Goal: Task Accomplishment & Management: Complete application form

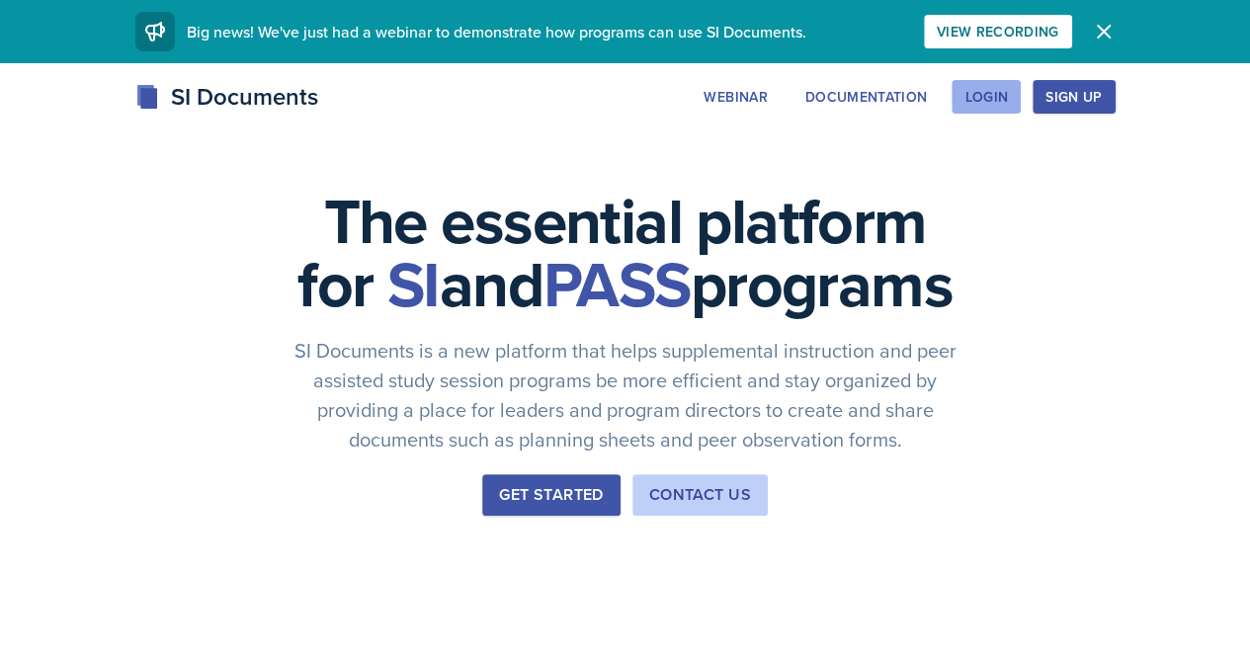
click at [1008, 102] on div "Login" at bounding box center [985, 97] width 43 height 16
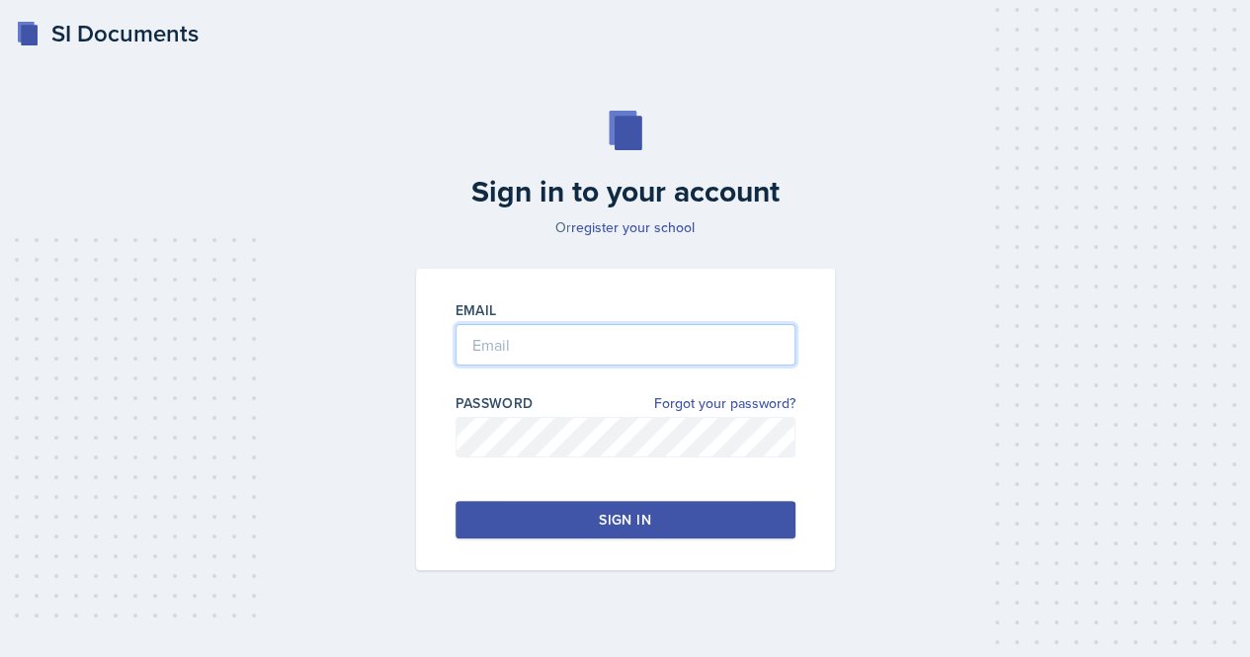
type input "[EMAIL_ADDRESS][PERSON_NAME][DOMAIN_NAME]"
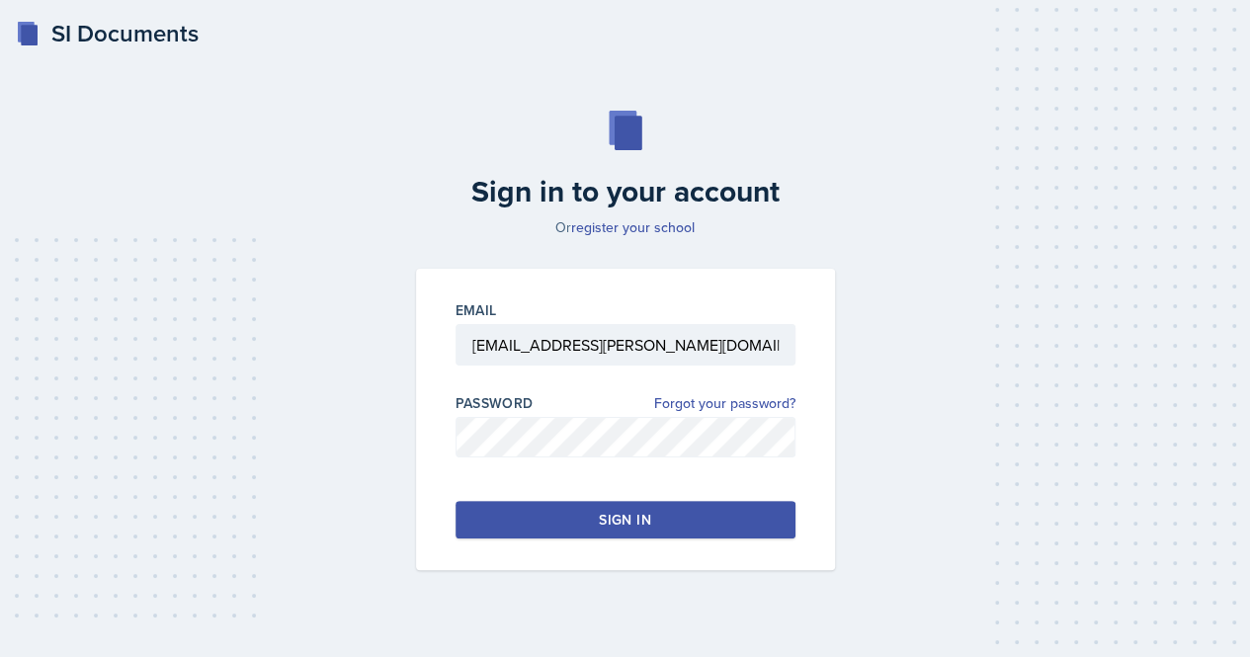
click at [567, 513] on button "Sign in" at bounding box center [626, 520] width 340 height 38
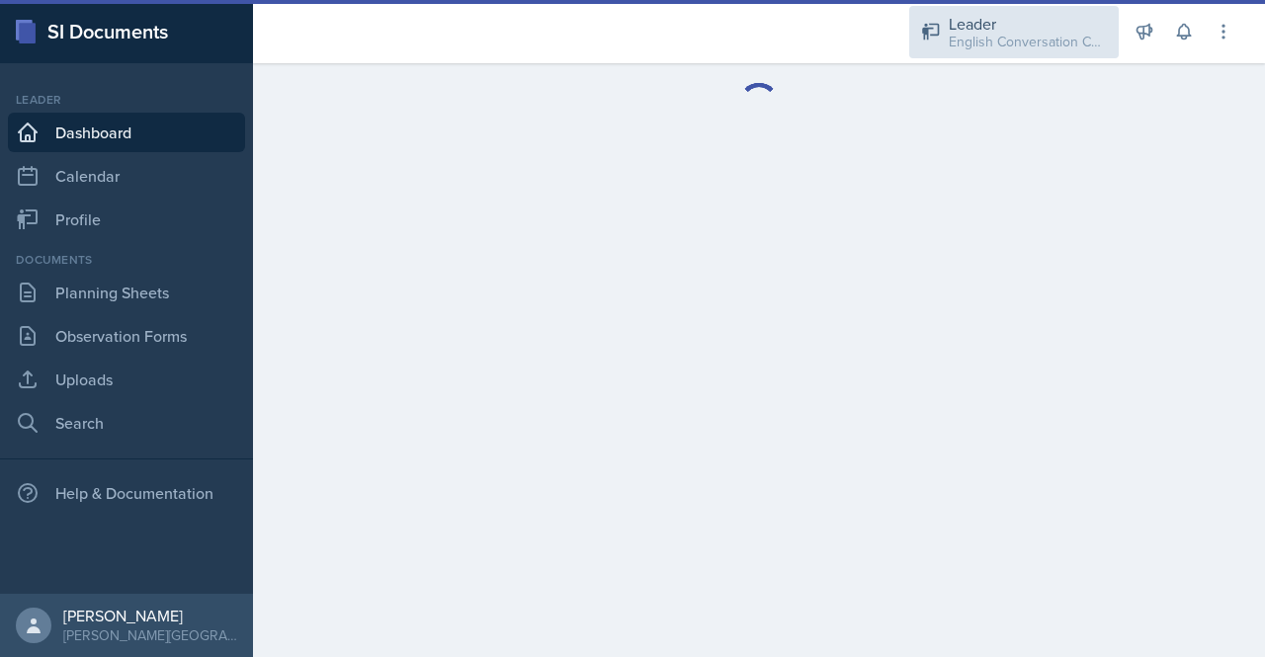
click at [1043, 39] on div "English Conversation Coaching / SPRING 2025" at bounding box center [1028, 42] width 158 height 21
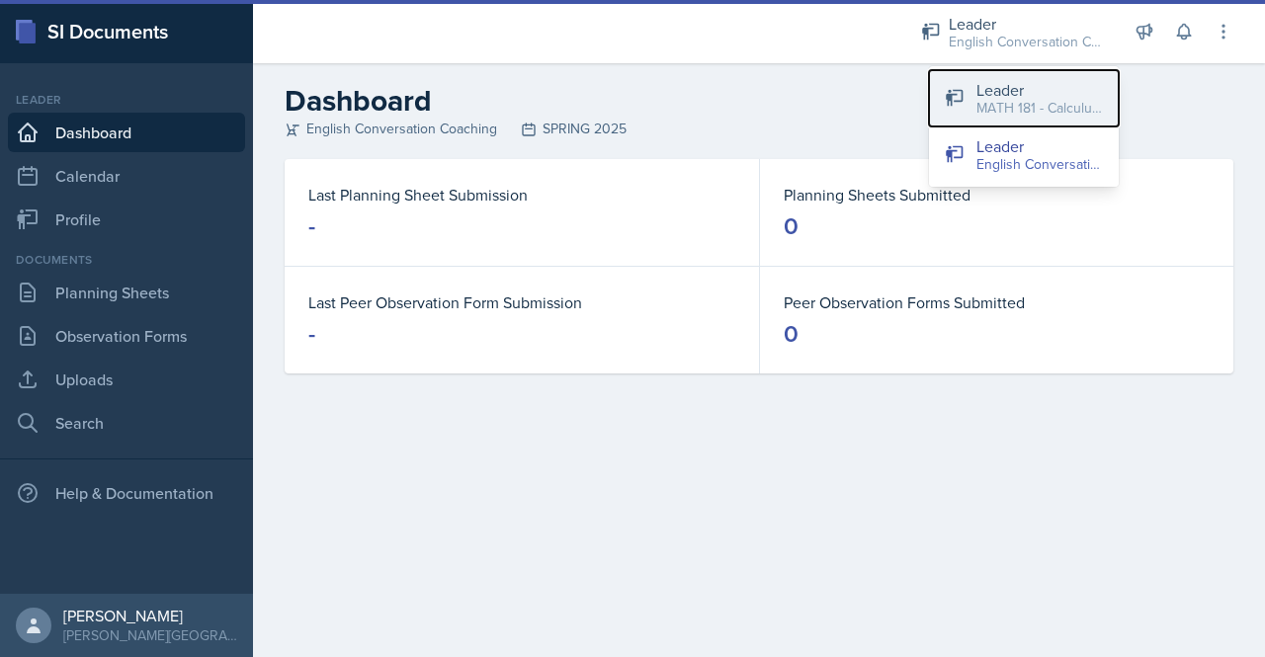
click at [1025, 88] on div "Leader" at bounding box center [1039, 90] width 126 height 24
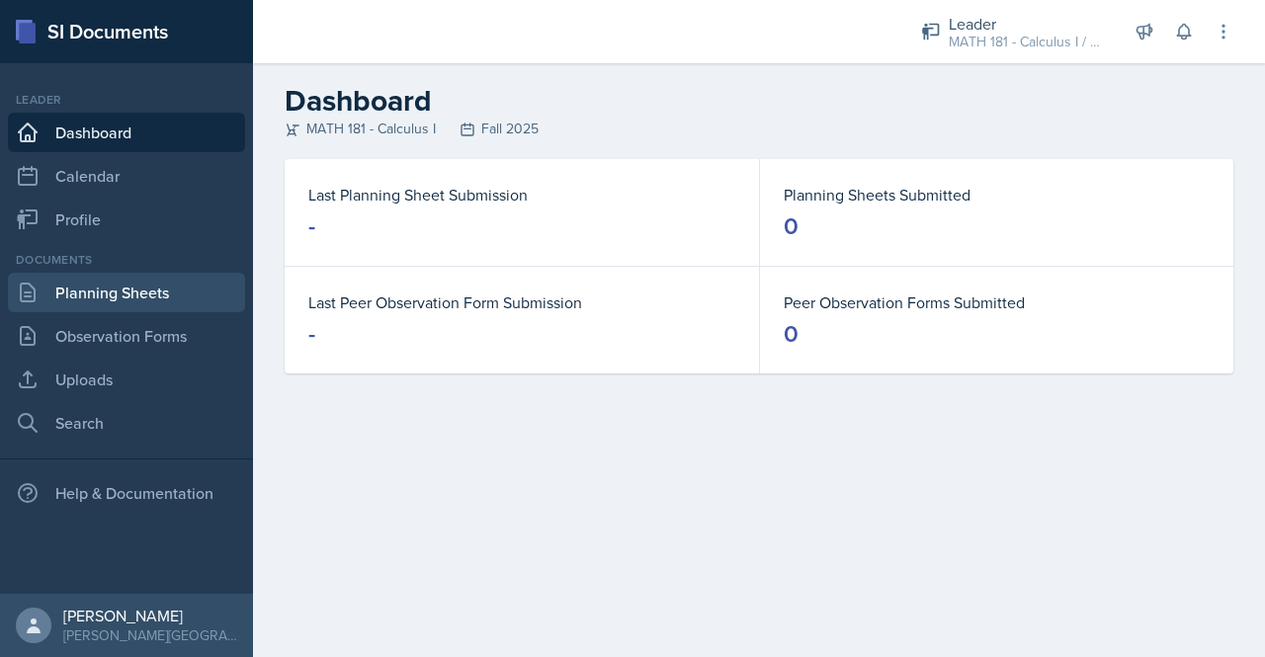
click at [83, 301] on link "Planning Sheets" at bounding box center [126, 293] width 237 height 40
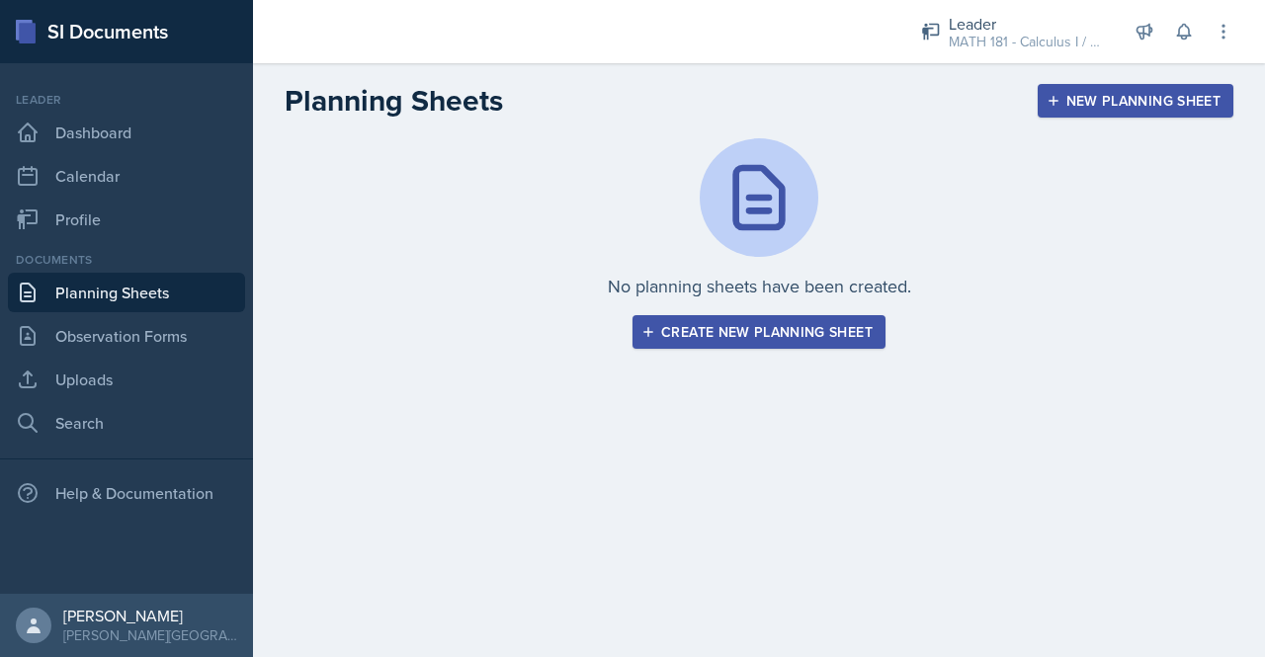
click at [705, 351] on div "No planning sheets have been created. Create new planning sheet" at bounding box center [759, 267] width 1012 height 258
click at [719, 326] on div "Create new planning sheet" at bounding box center [758, 332] width 227 height 16
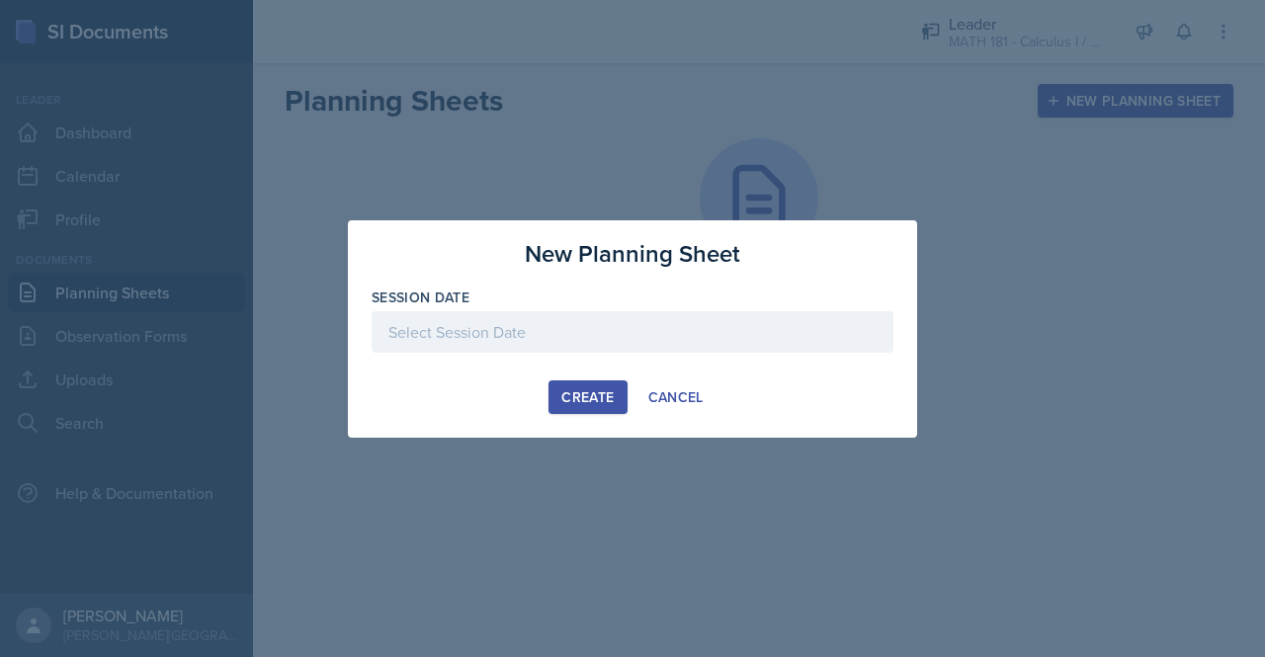
click at [516, 341] on div at bounding box center [633, 332] width 522 height 42
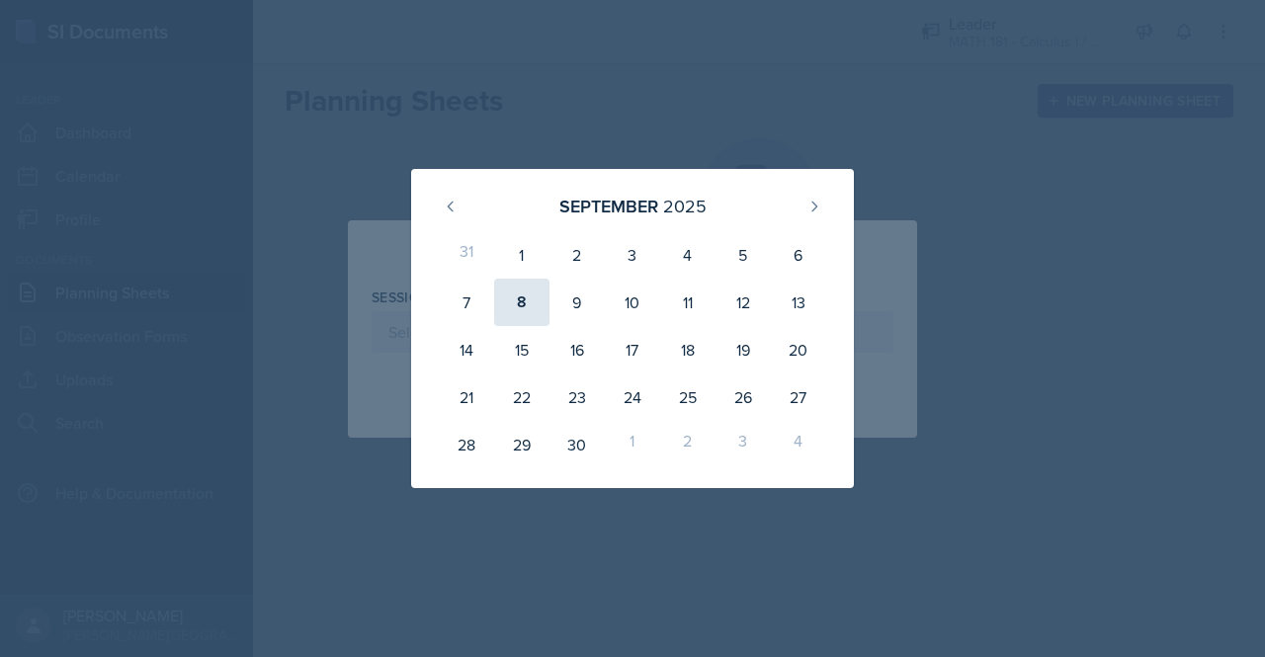
click at [521, 299] on div "8" at bounding box center [521, 302] width 55 height 47
type input "[DATE]"
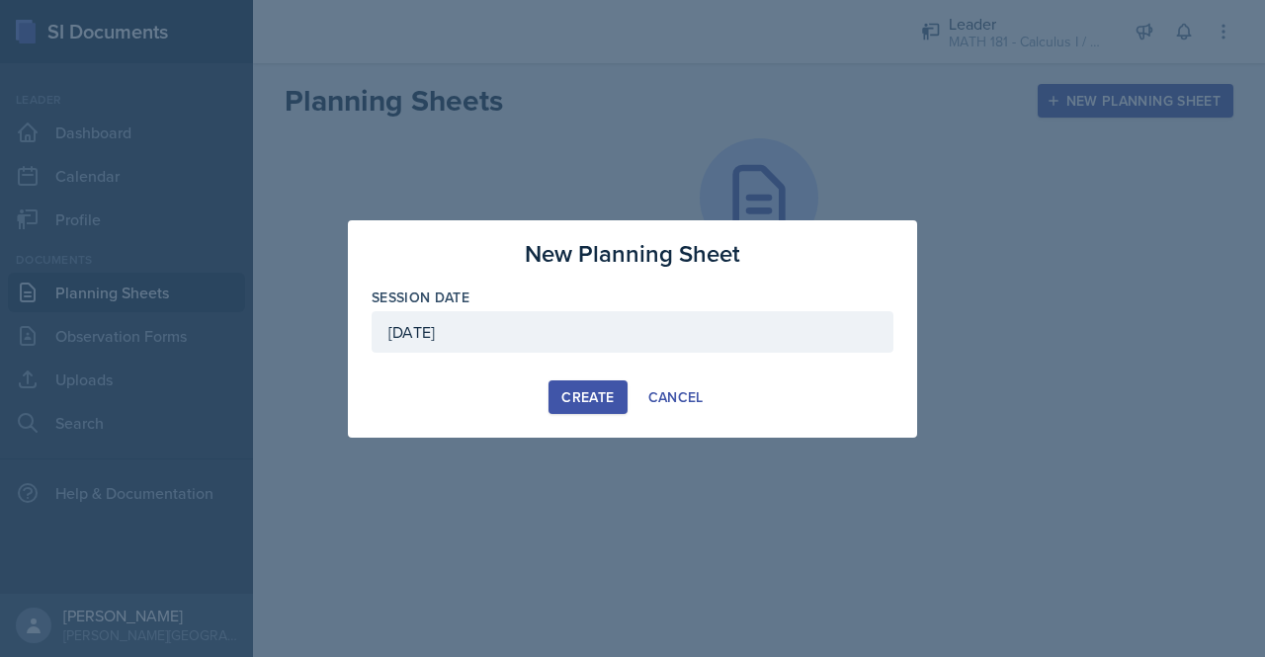
click at [589, 392] on div "Create" at bounding box center [587, 397] width 52 height 16
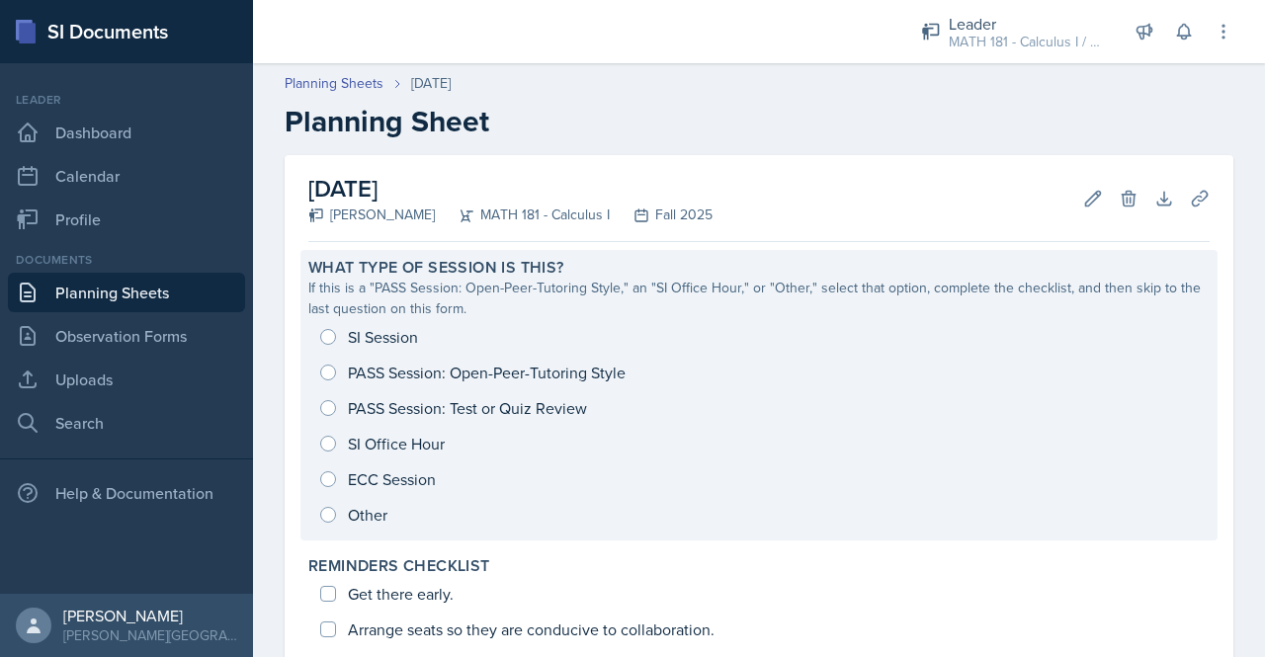
click at [329, 371] on div "SI Session PASS Session: Open-Peer-Tutoring Style PASS Session: Test or Quiz Re…" at bounding box center [758, 425] width 901 height 213
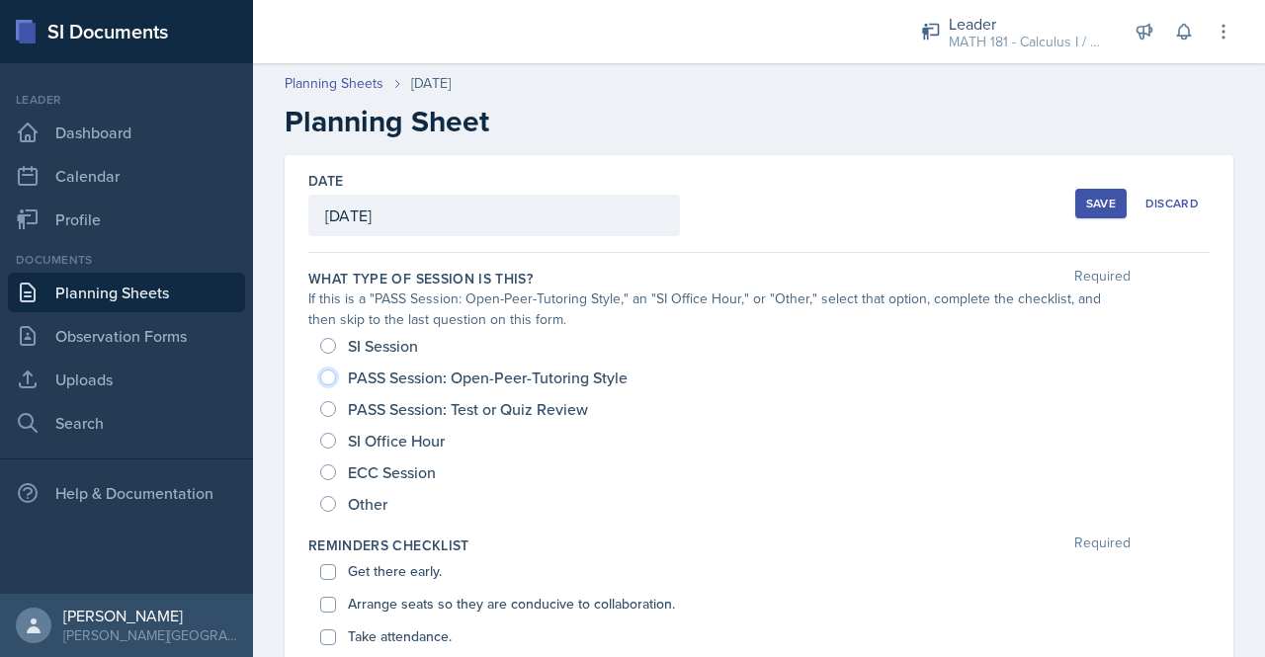
click at [322, 380] on input "PASS Session: Open-Peer-Tutoring Style" at bounding box center [328, 378] width 16 height 16
radio input "true"
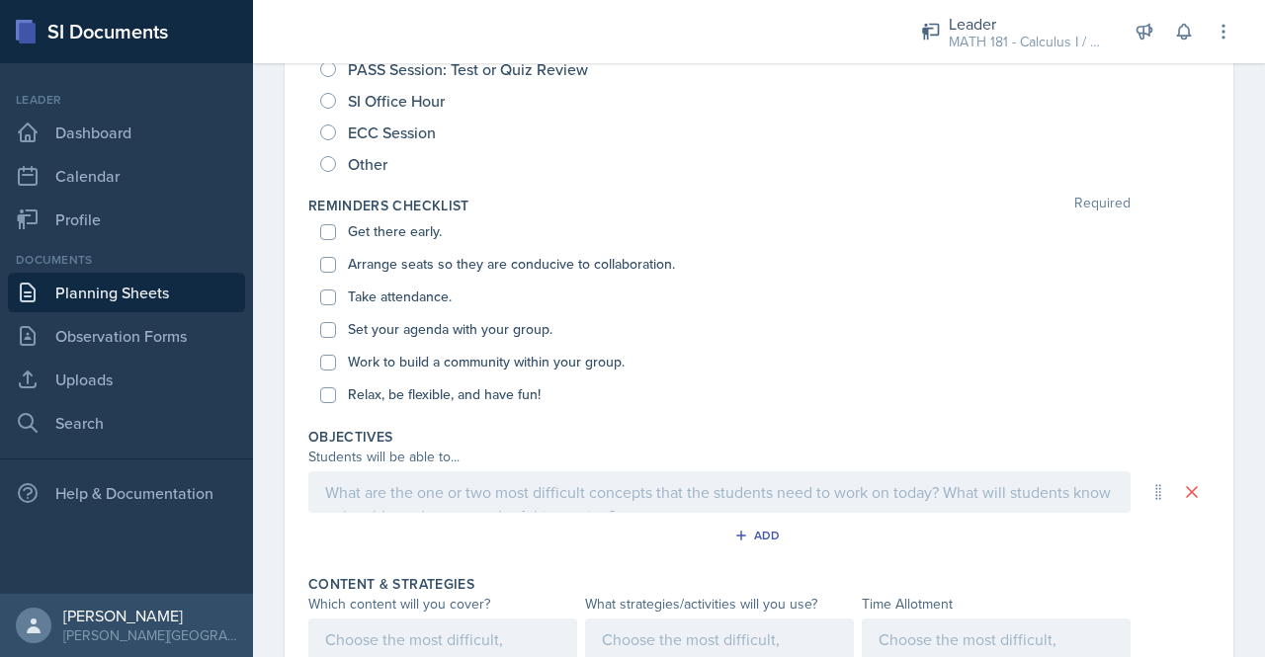
scroll to position [343, 0]
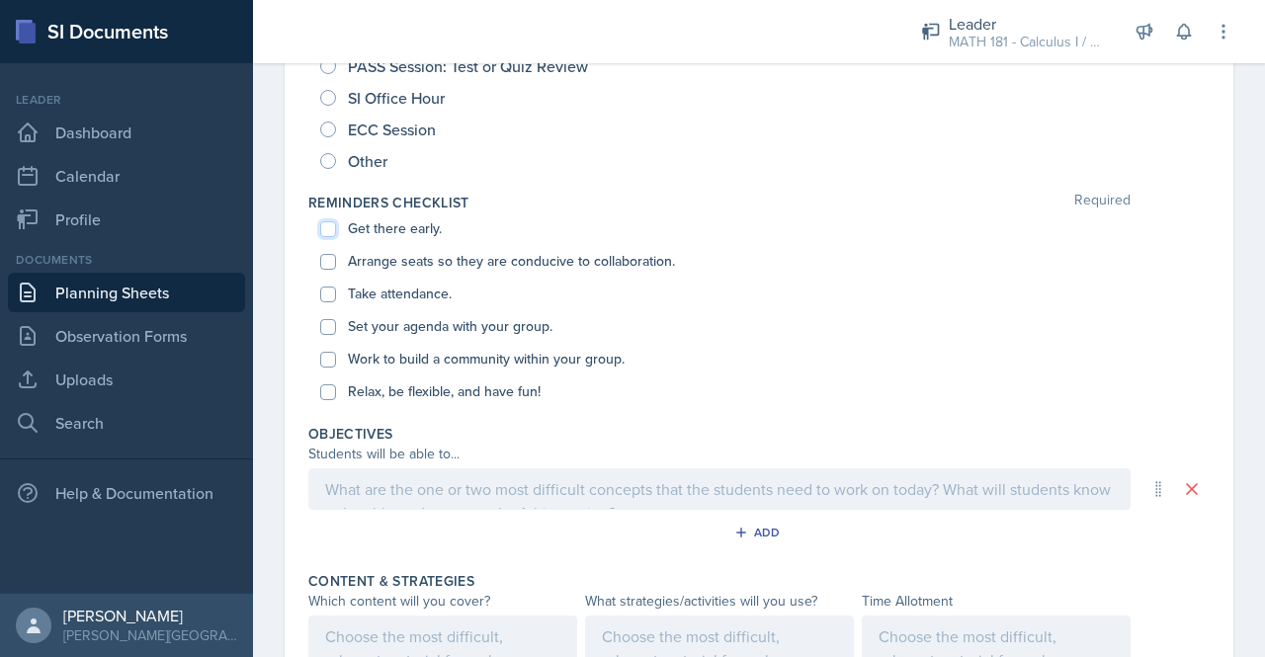
click at [324, 232] on input "Get there early." at bounding box center [328, 229] width 16 height 16
checkbox input "true"
click at [327, 260] on input "Arrange seats so they are conducive to collaboration." at bounding box center [328, 262] width 16 height 16
checkbox input "true"
click at [326, 295] on input "Take attendance." at bounding box center [328, 295] width 16 height 16
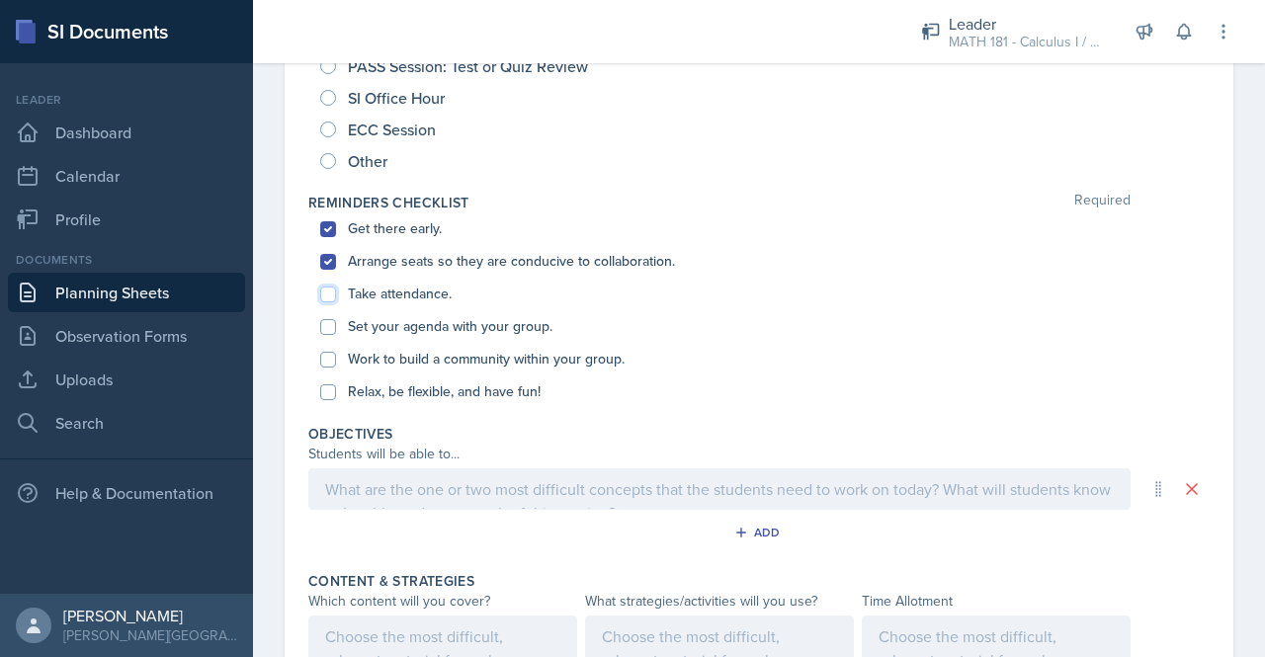
checkbox input "true"
click at [328, 325] on input "Set your agenda with your group." at bounding box center [328, 327] width 16 height 16
checkbox input "true"
click at [327, 361] on input "Work to build a community within your group." at bounding box center [328, 360] width 16 height 16
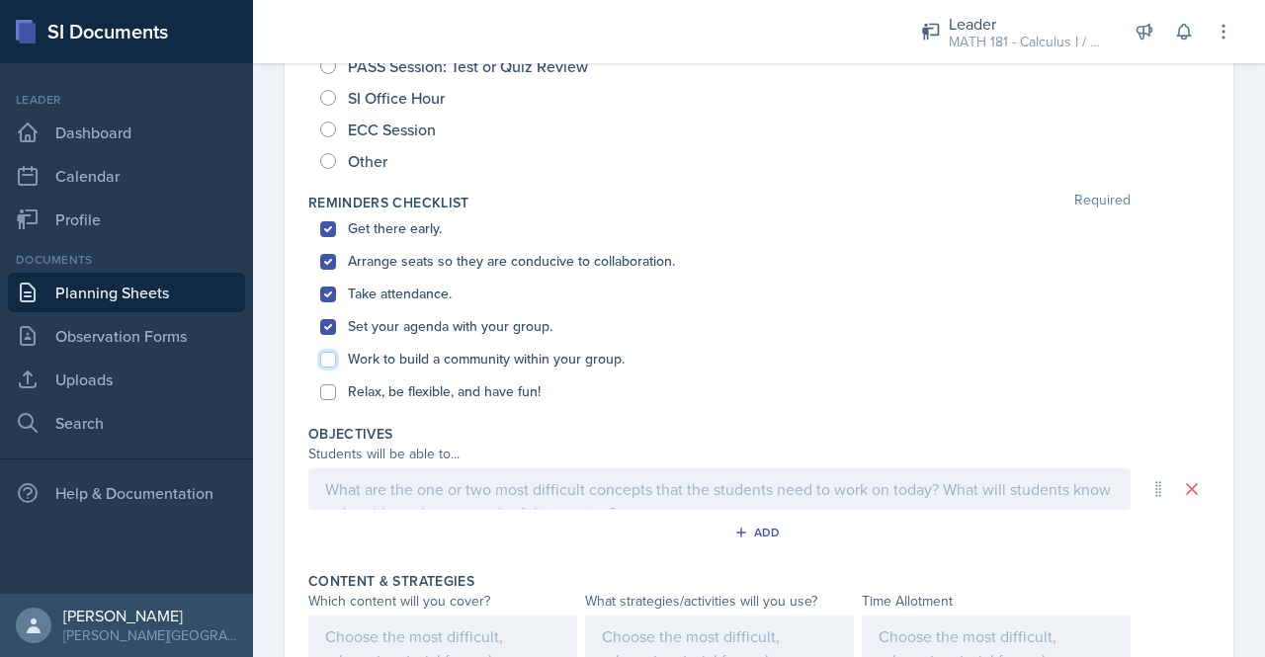
click at [327, 361] on input "Work to build a community within your group." at bounding box center [328, 360] width 16 height 16
checkbox input "true"
click at [330, 389] on input "Relax, be flexible, and have fun!" at bounding box center [328, 392] width 16 height 16
checkbox input "true"
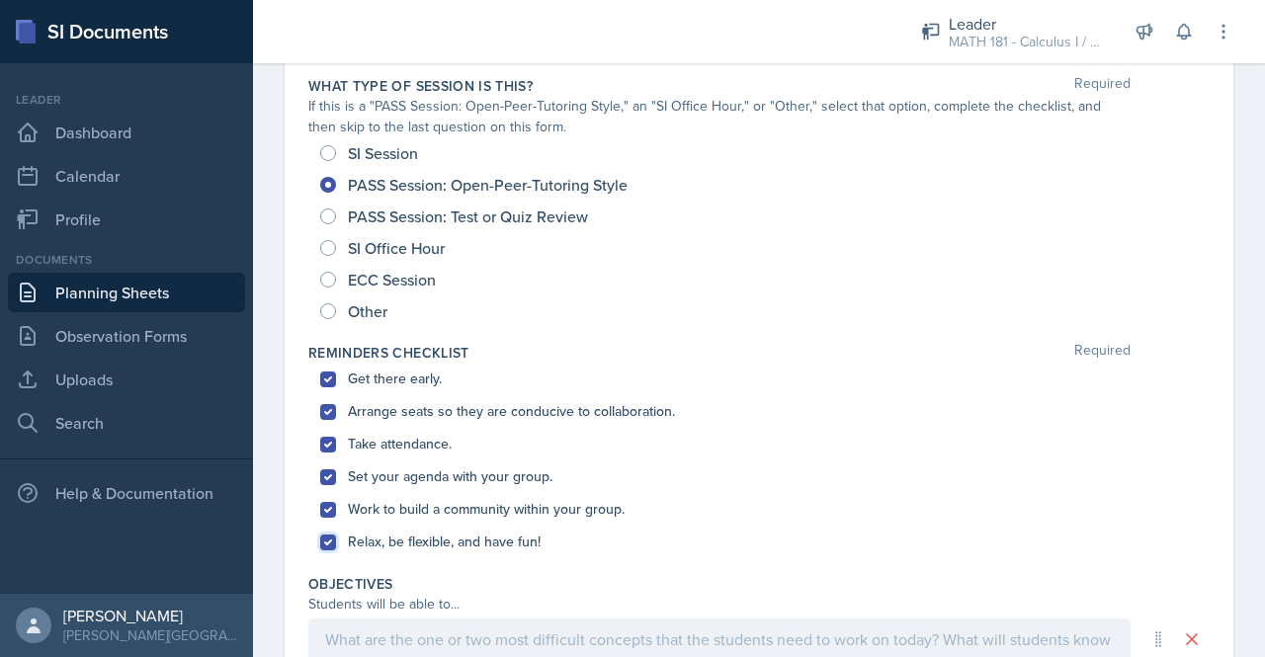
scroll to position [274, 0]
